Goal: Information Seeking & Learning: Find specific fact

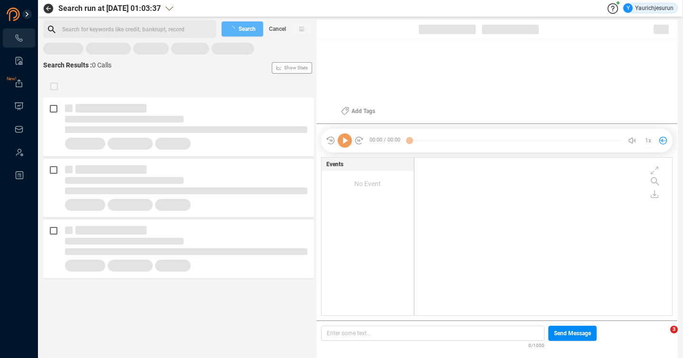
scroll to position [156, 253]
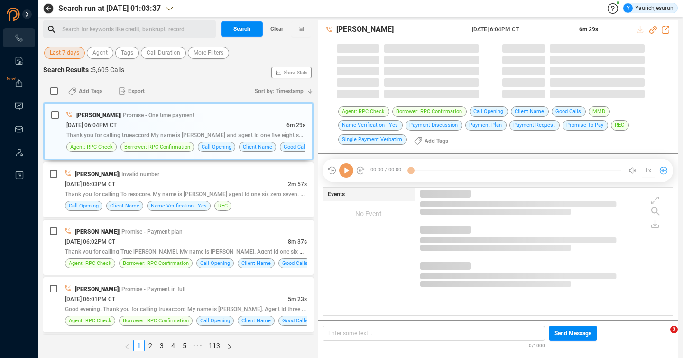
click at [70, 52] on span "Last 7 days" at bounding box center [64, 53] width 29 height 12
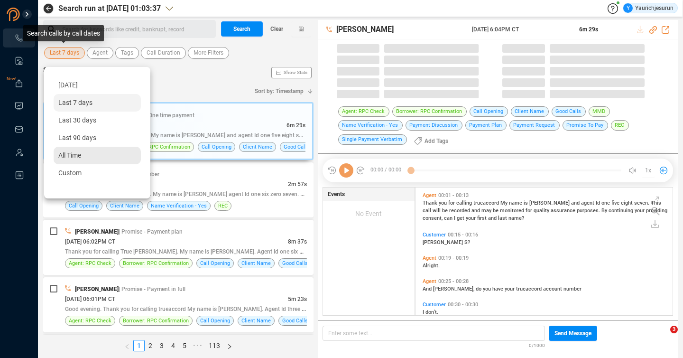
scroll to position [128, 252]
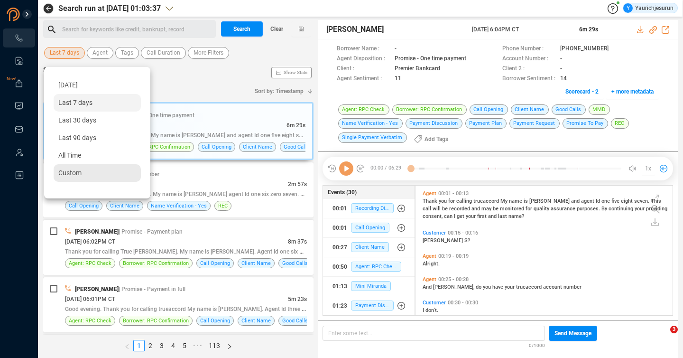
click at [84, 172] on div "Custom" at bounding box center [97, 173] width 87 height 18
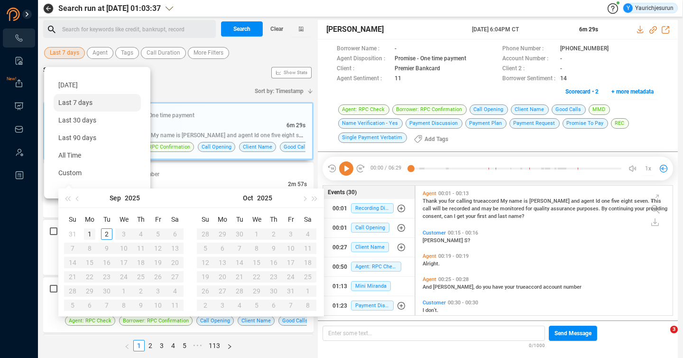
type input "2025-09-01"
click at [78, 199] on span "button" at bounding box center [78, 198] width 5 height 5
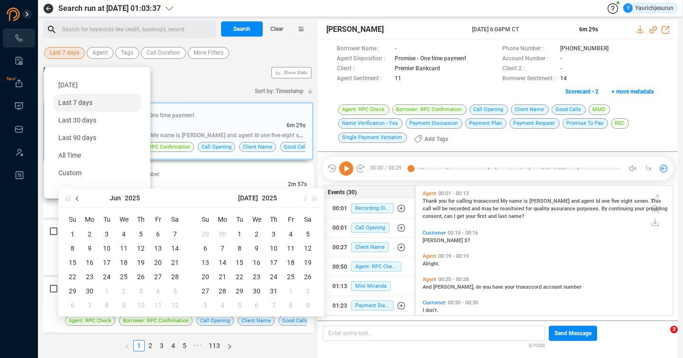
click at [78, 199] on span "button" at bounding box center [78, 198] width 5 height 5
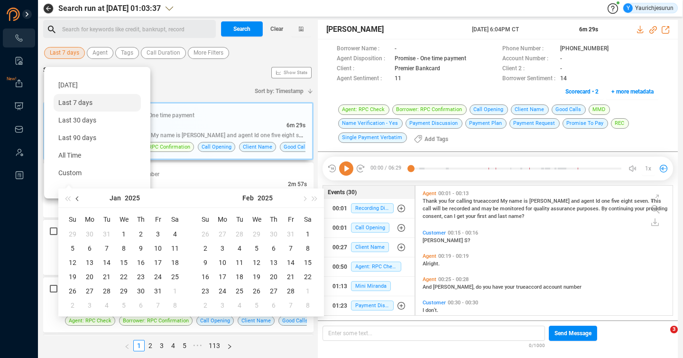
click at [78, 199] on span "button" at bounding box center [78, 198] width 5 height 5
click at [308, 199] on button "button" at bounding box center [304, 197] width 10 height 19
type input "2024-12-08"
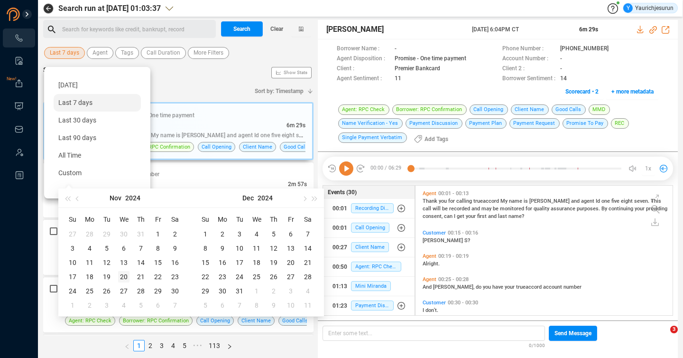
type input "2024-11-20"
click at [124, 278] on div "20" at bounding box center [123, 276] width 11 height 11
click at [126, 276] on div "20" at bounding box center [123, 276] width 11 height 11
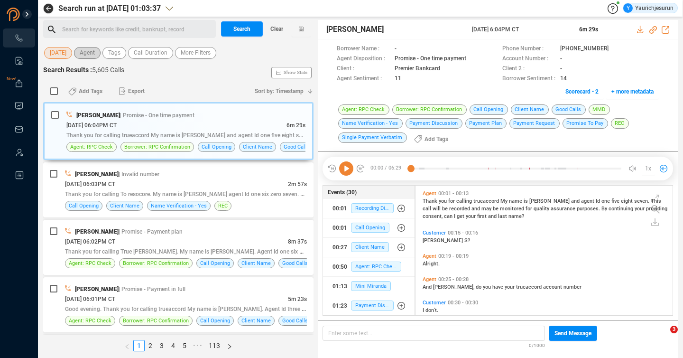
click at [93, 54] on span "Agent" at bounding box center [87, 53] width 15 height 12
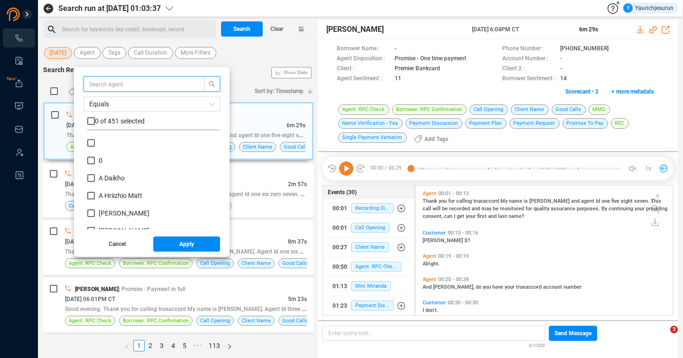
scroll to position [89, 128]
type input "ch"
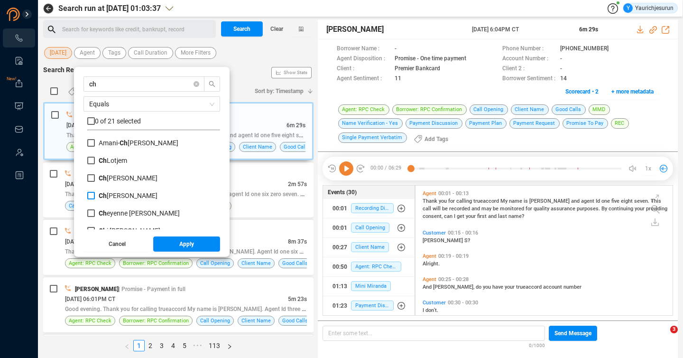
click at [114, 196] on span "Ch ey Gericke" at bounding box center [128, 196] width 59 height 8
click at [95, 196] on input "Ch ey Gericke" at bounding box center [91, 196] width 8 height 8
checkbox input "true"
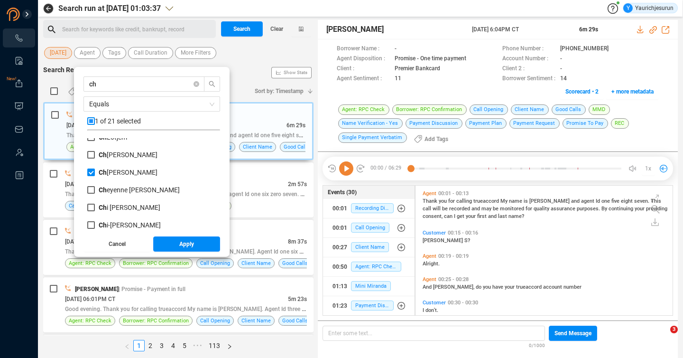
scroll to position [24, 0]
click at [176, 240] on button "Apply" at bounding box center [186, 243] width 67 height 15
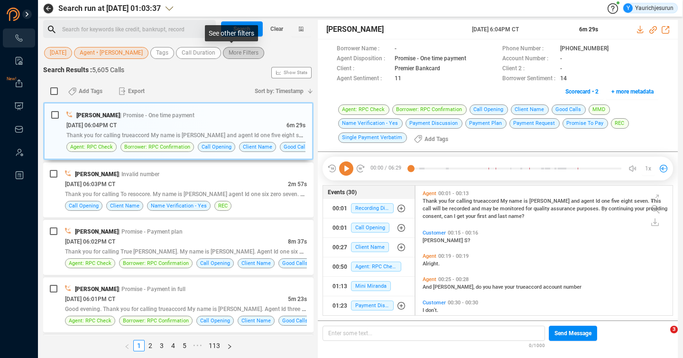
click at [236, 57] on span "More Filters" at bounding box center [244, 53] width 30 height 12
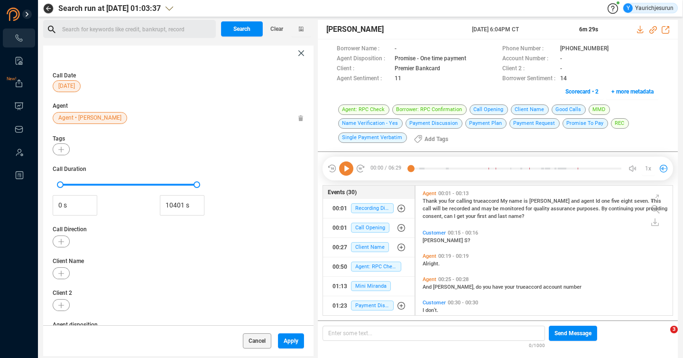
click at [246, 168] on span "Call Duration" at bounding box center [178, 169] width 251 height 9
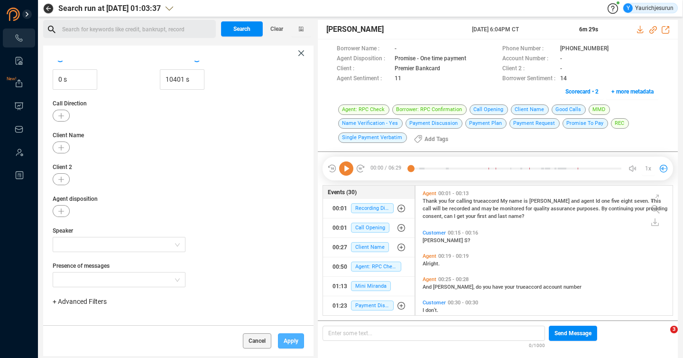
click at [284, 341] on span "Apply" at bounding box center [291, 340] width 15 height 15
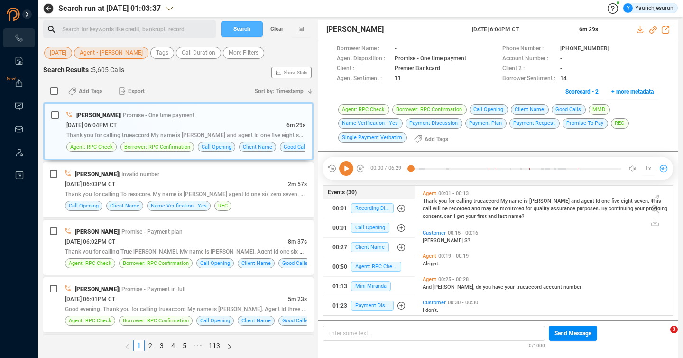
click at [236, 24] on span "Search" at bounding box center [241, 28] width 17 height 15
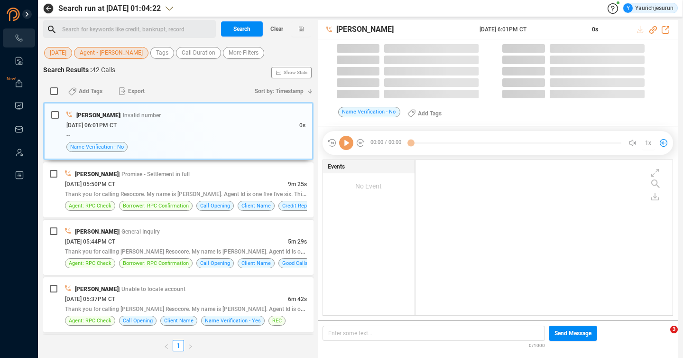
scroll to position [155, 252]
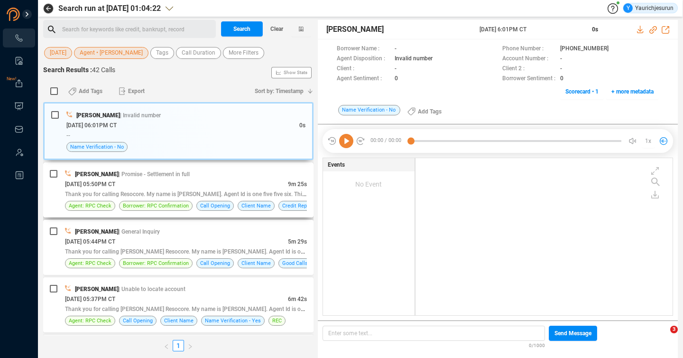
click at [200, 186] on div "11/20/2024 @ 05:50PM CT" at bounding box center [176, 184] width 223 height 10
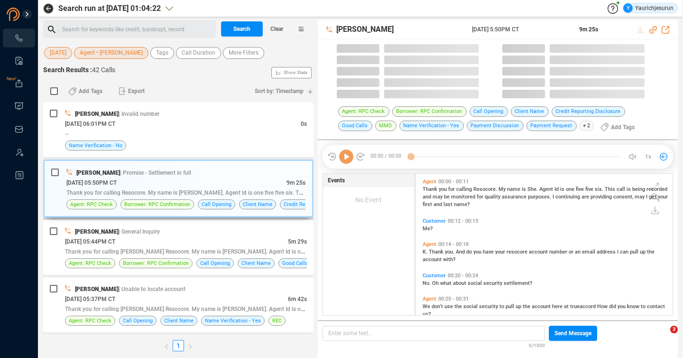
scroll to position [141, 252]
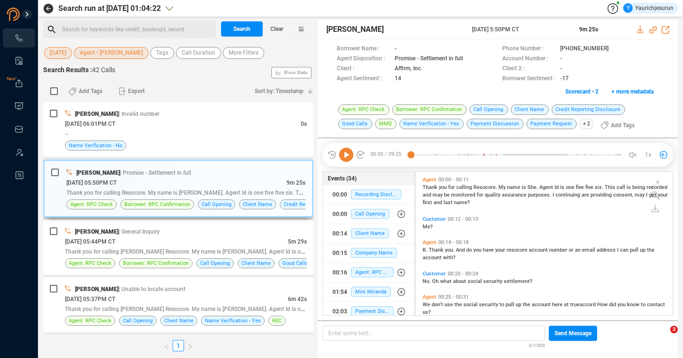
click at [261, 180] on div "11/20/2024 @ 05:50PM CT" at bounding box center [176, 182] width 220 height 10
click at [236, 241] on div "11/20/2024 @ 05:44PM CT" at bounding box center [176, 241] width 223 height 10
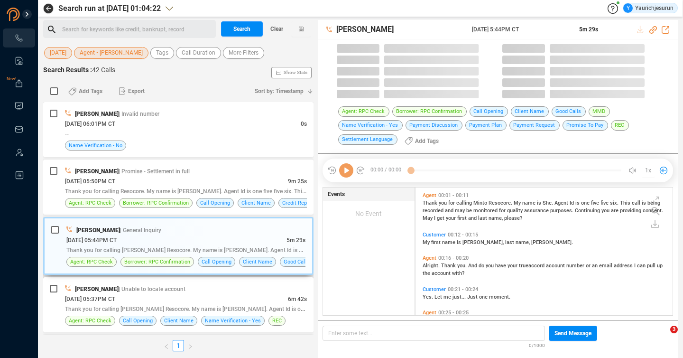
scroll to position [128, 252]
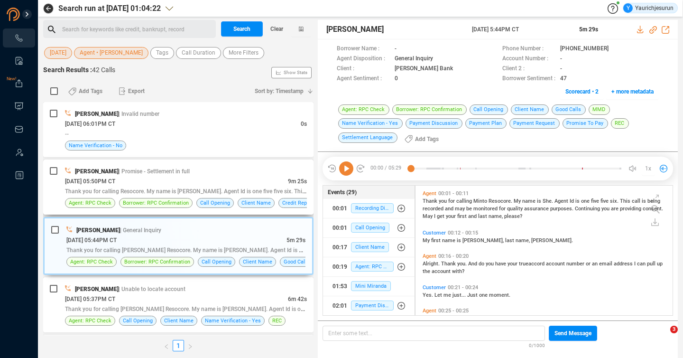
click at [213, 175] on div "Chey Gericke | Promise - Settlement in full" at bounding box center [186, 171] width 242 height 10
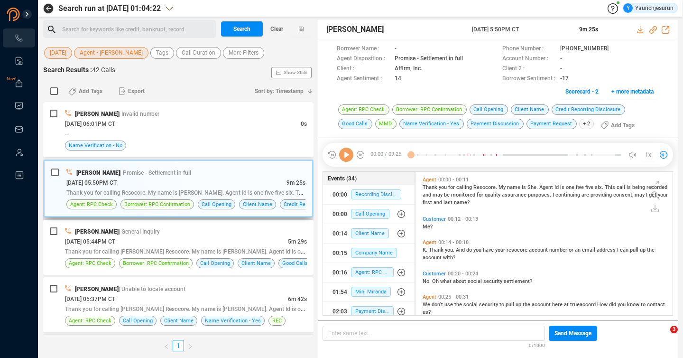
scroll to position [141, 252]
click at [229, 56] on span "More Filters" at bounding box center [244, 53] width 30 height 12
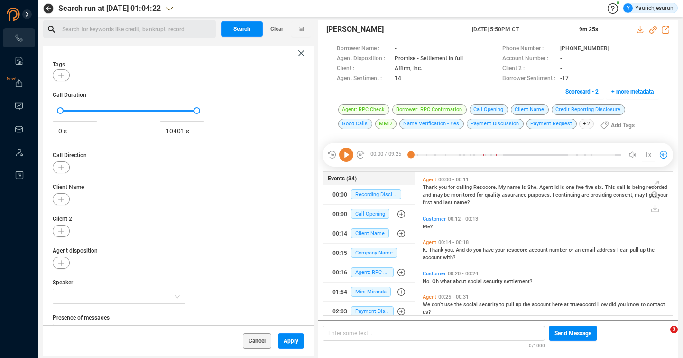
scroll to position [93, 0]
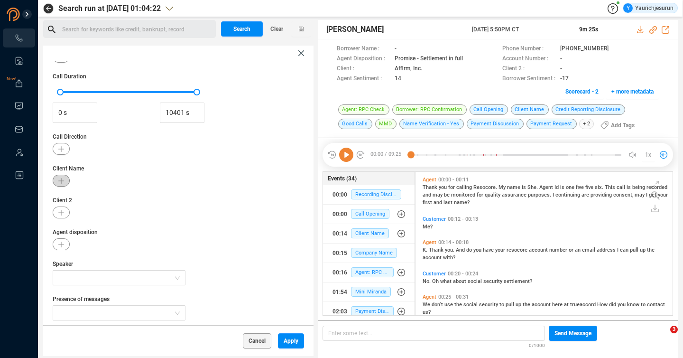
click at [60, 180] on icon "button" at bounding box center [61, 181] width 6 height 6
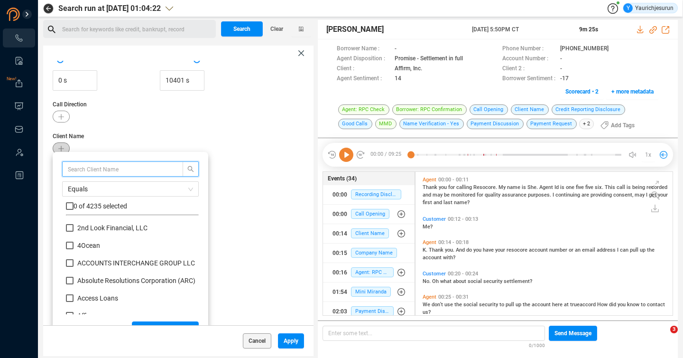
scroll to position [89, 128]
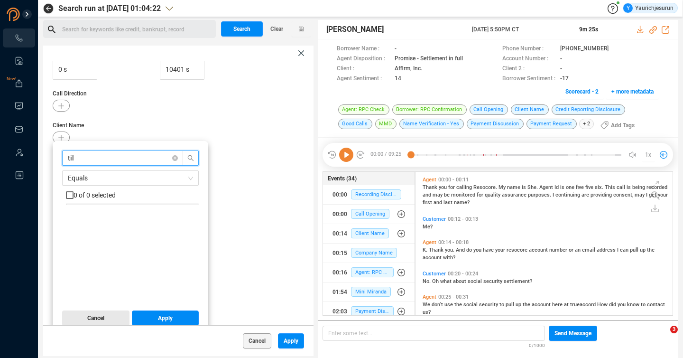
type input "til"
click at [102, 320] on span "Cancel" at bounding box center [95, 317] width 17 height 15
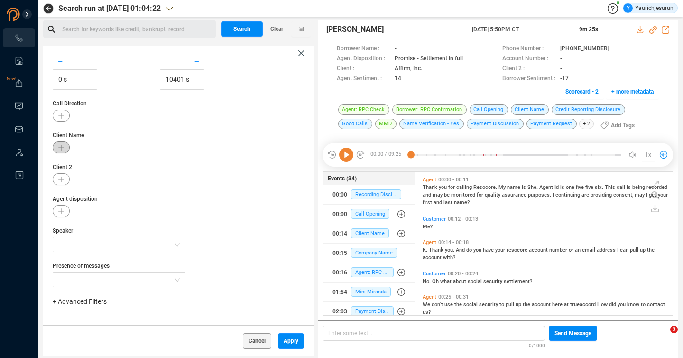
click at [64, 148] on icon "button" at bounding box center [61, 148] width 6 height 6
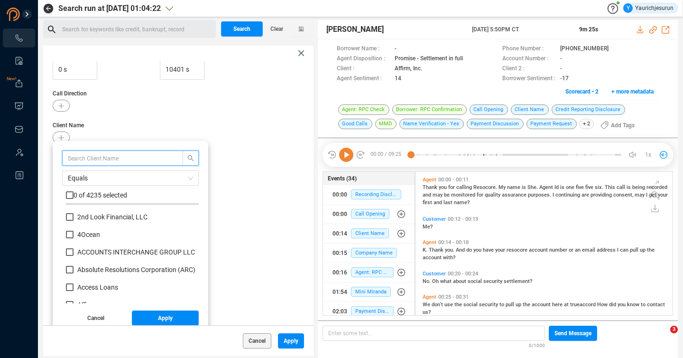
scroll to position [89, 128]
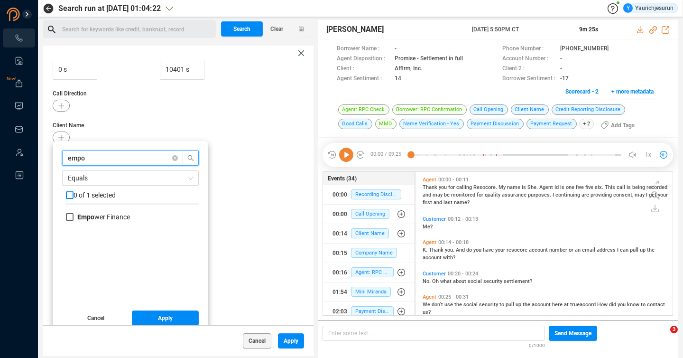
type input "empo"
click at [68, 196] on input "checkbox" at bounding box center [70, 195] width 8 height 8
checkbox input "true"
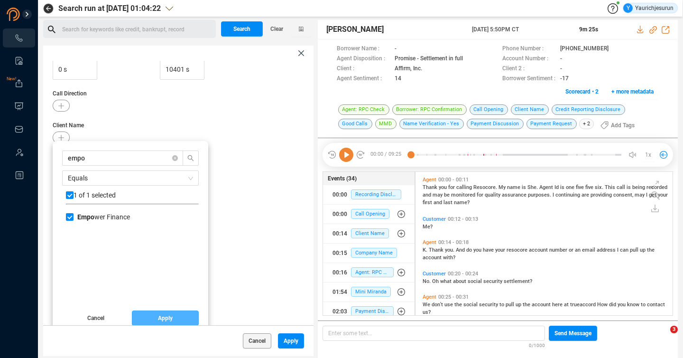
click at [141, 316] on button "Apply" at bounding box center [165, 317] width 67 height 15
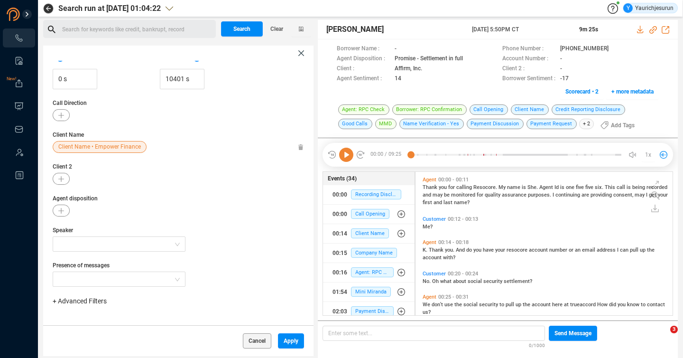
scroll to position [126, 0]
click at [292, 341] on span "Apply" at bounding box center [291, 340] width 15 height 15
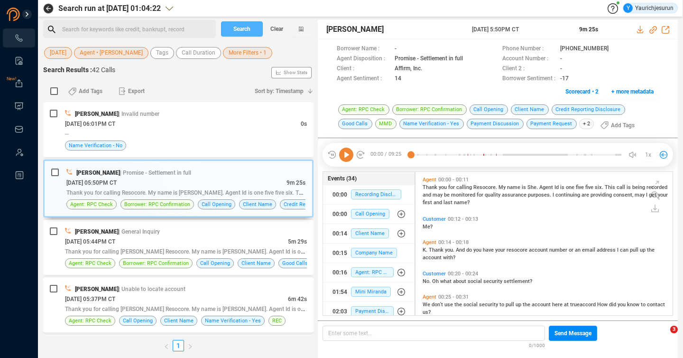
click at [239, 28] on span "Search" at bounding box center [241, 28] width 17 height 15
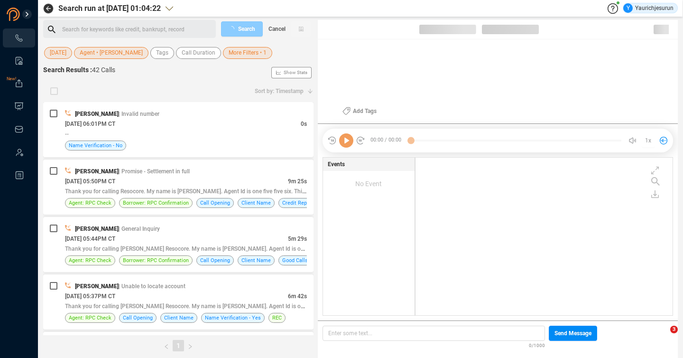
scroll to position [156, 252]
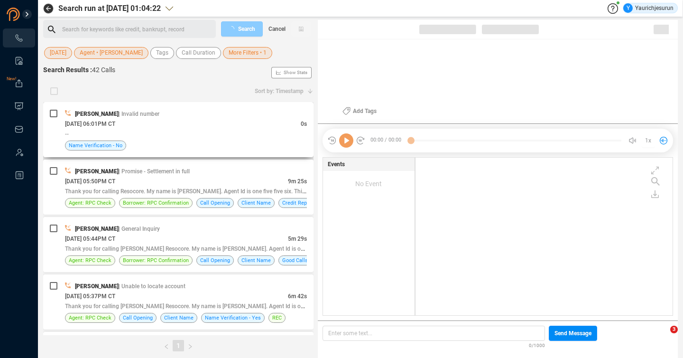
checkbox input "true"
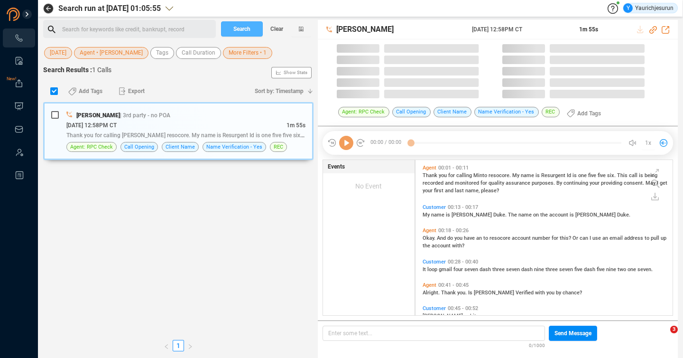
scroll to position [155, 252]
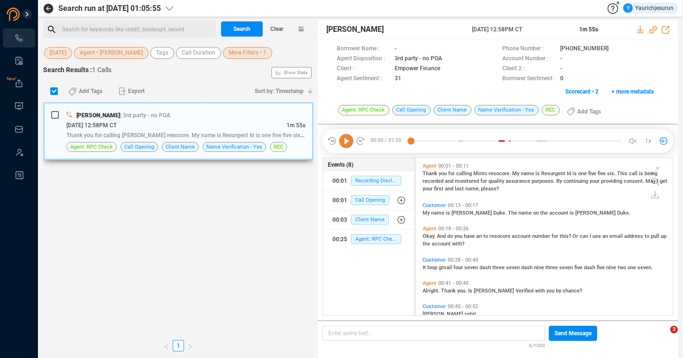
click at [242, 118] on div "Chey Gericke | 3rd party - no POA" at bounding box center [185, 115] width 239 height 10
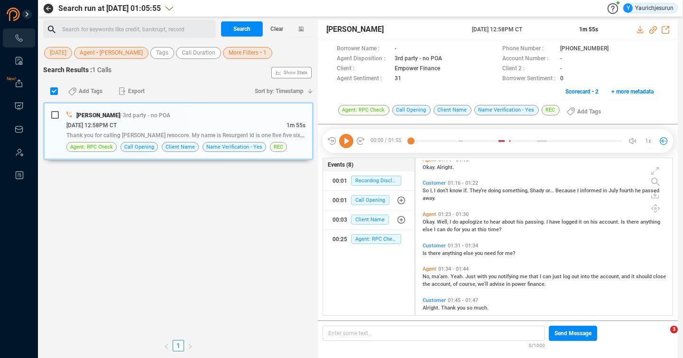
scroll to position [272, 0]
click at [345, 141] on icon at bounding box center [346, 141] width 14 height 14
click at [438, 187] on span "don't" at bounding box center [443, 189] width 13 height 6
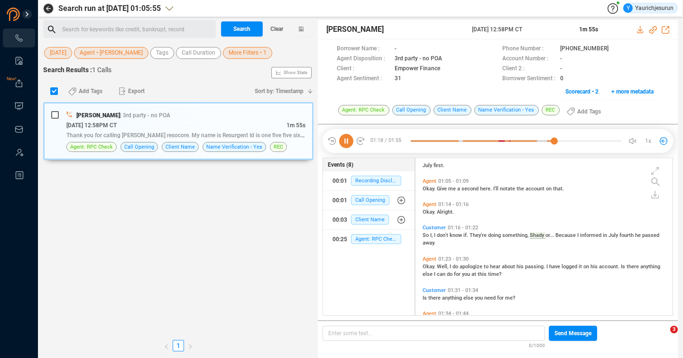
click at [469, 265] on span "apologize" at bounding box center [472, 266] width 24 height 6
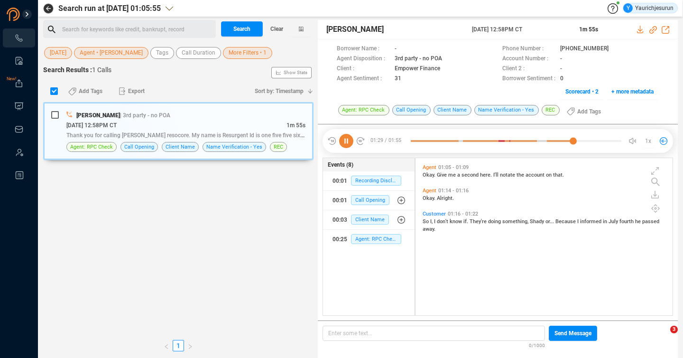
scroll to position [0, 0]
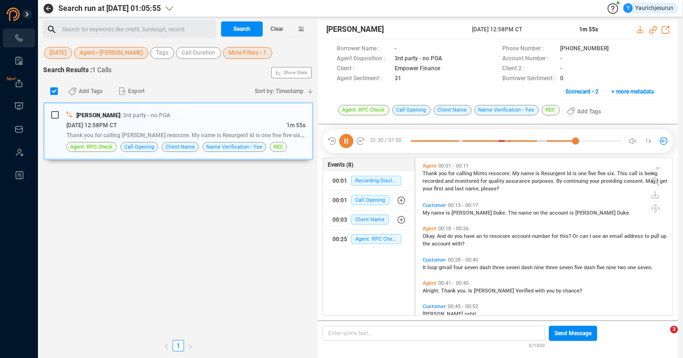
click at [429, 172] on span "Thank" at bounding box center [431, 173] width 16 height 6
click at [465, 210] on span "Stephanie" at bounding box center [473, 213] width 42 height 6
click at [428, 234] on span "Okay." at bounding box center [430, 236] width 14 height 6
click at [251, 51] on span "More Filters • 1" at bounding box center [248, 53] width 38 height 12
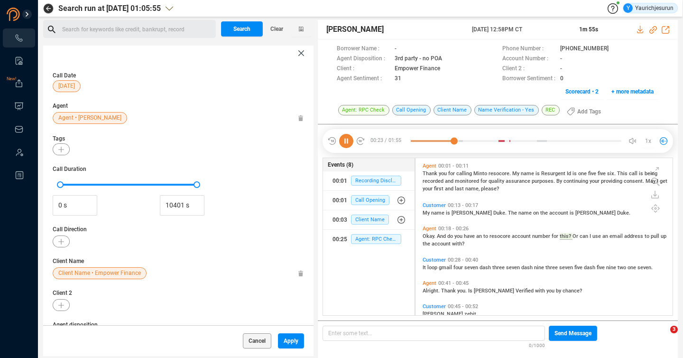
click at [293, 272] on div "Client Name • Empower Finance" at bounding box center [178, 273] width 251 height 12
click at [298, 274] on icon at bounding box center [300, 273] width 5 height 6
click at [290, 335] on span "Apply" at bounding box center [291, 340] width 15 height 15
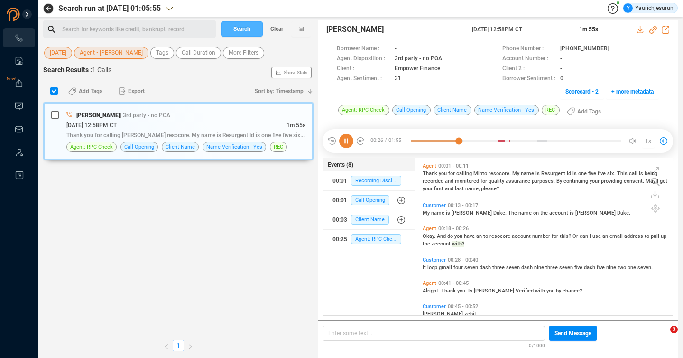
click at [233, 27] on span "Search" at bounding box center [241, 28] width 17 height 15
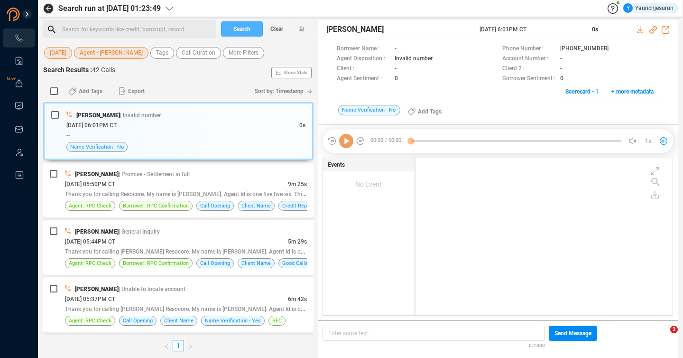
scroll to position [155, 252]
click at [256, 185] on div "11/20/2024 @ 05:50PM CT" at bounding box center [176, 184] width 223 height 10
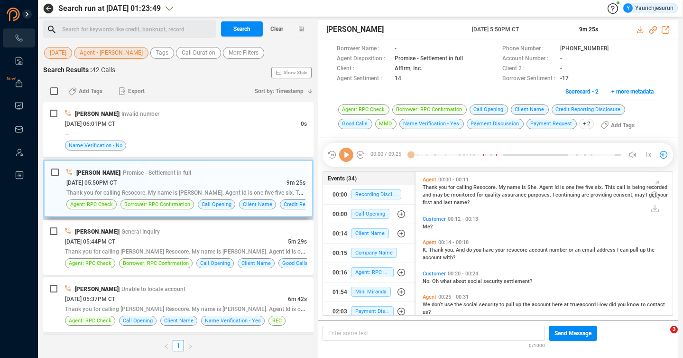
scroll to position [141, 252]
click at [270, 244] on div "11/20/2024 @ 05:44PM CT" at bounding box center [176, 241] width 223 height 10
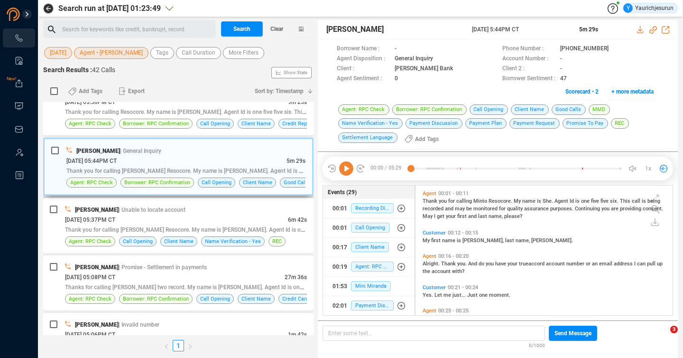
scroll to position [81, 0]
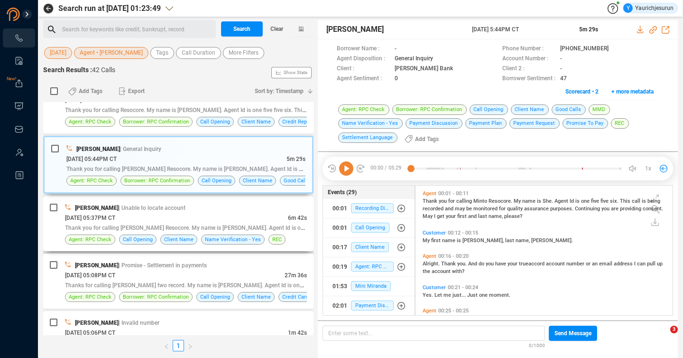
click at [279, 217] on div "11/20/2024 @ 05:37PM CT" at bounding box center [176, 218] width 223 height 10
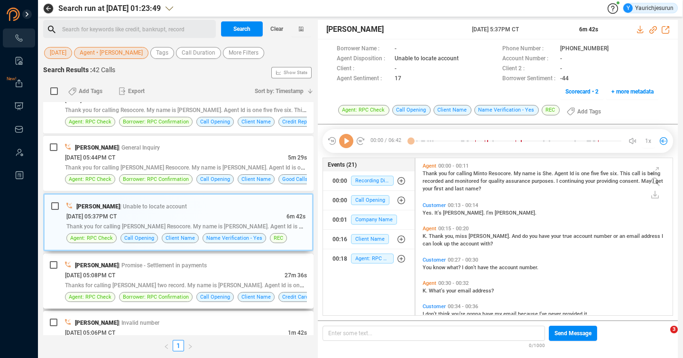
scroll to position [155, 252]
